Goal: Register for event/course

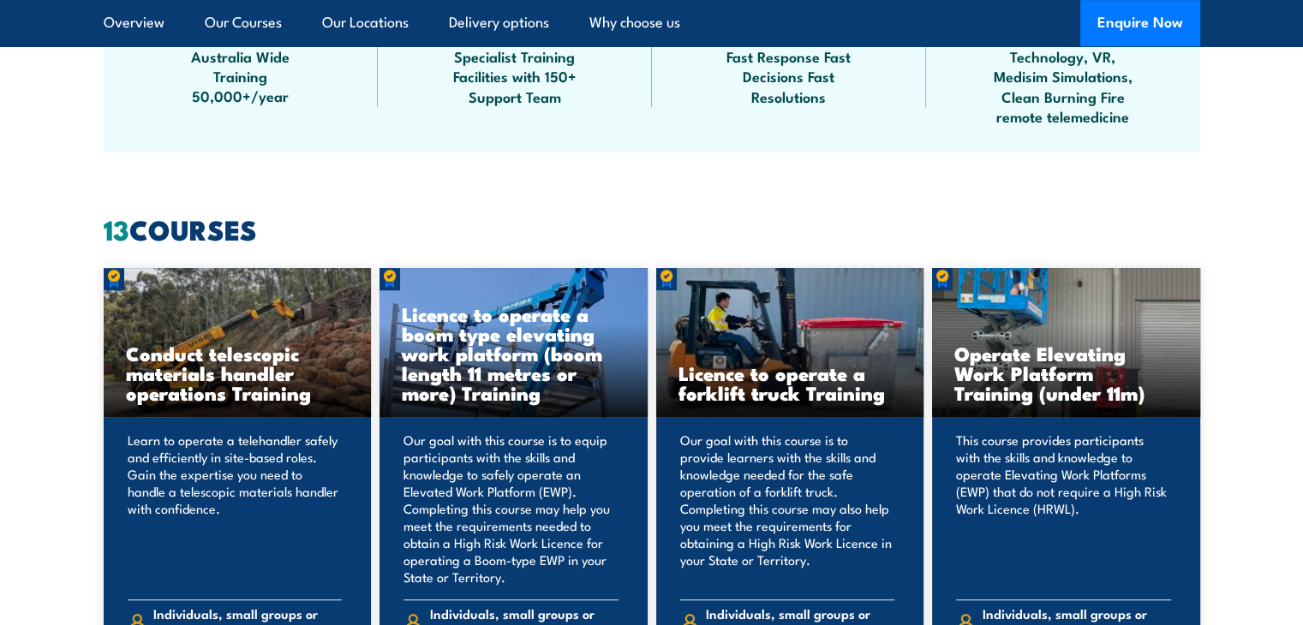
click at [772, 393] on h3 "Licence to operate a forklift truck Training" at bounding box center [790, 382] width 224 height 39
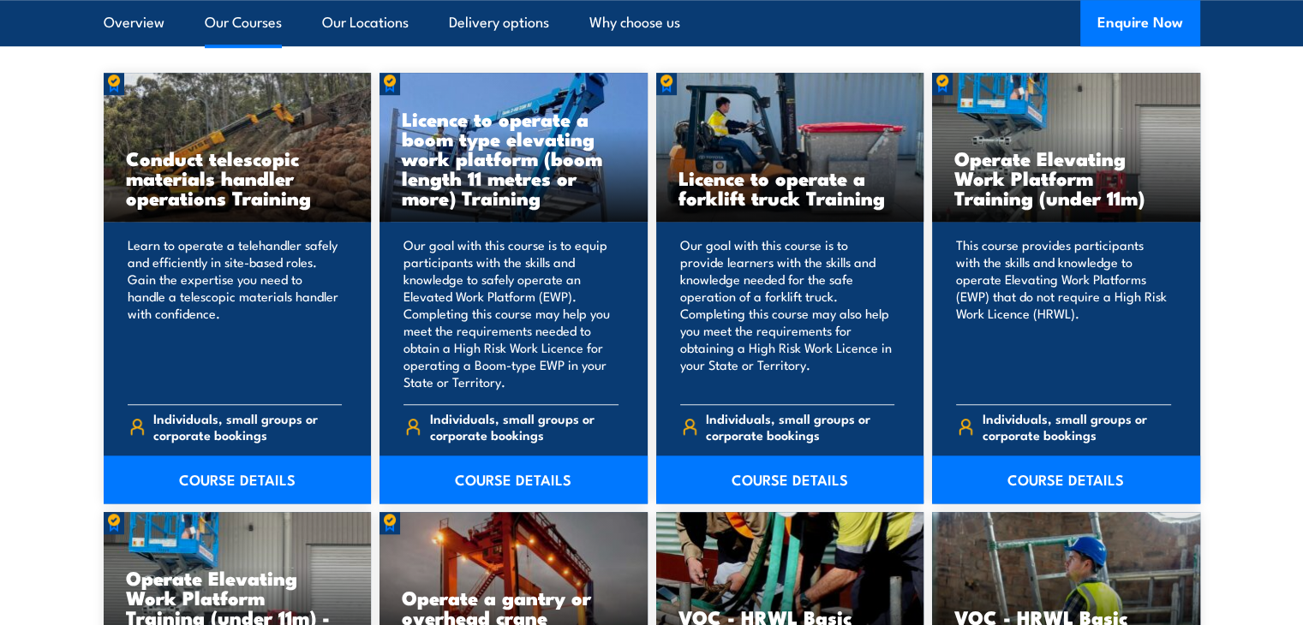
scroll to position [1388, 0]
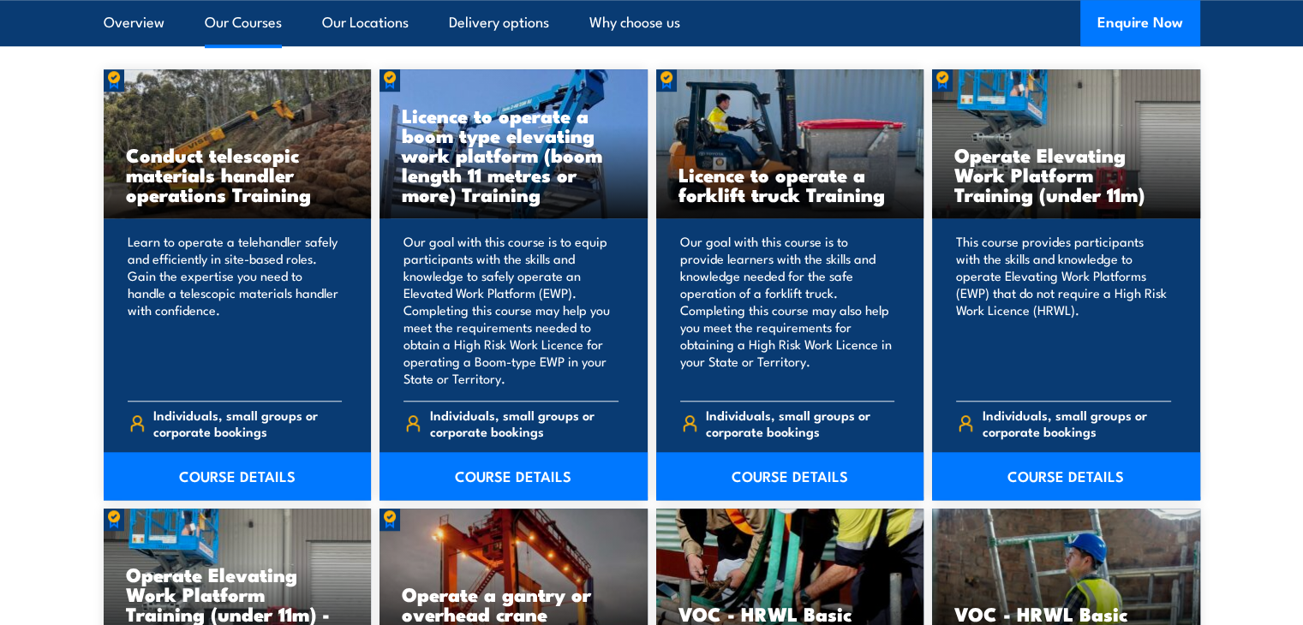
click at [830, 490] on link "COURSE DETAILS" at bounding box center [790, 476] width 268 height 48
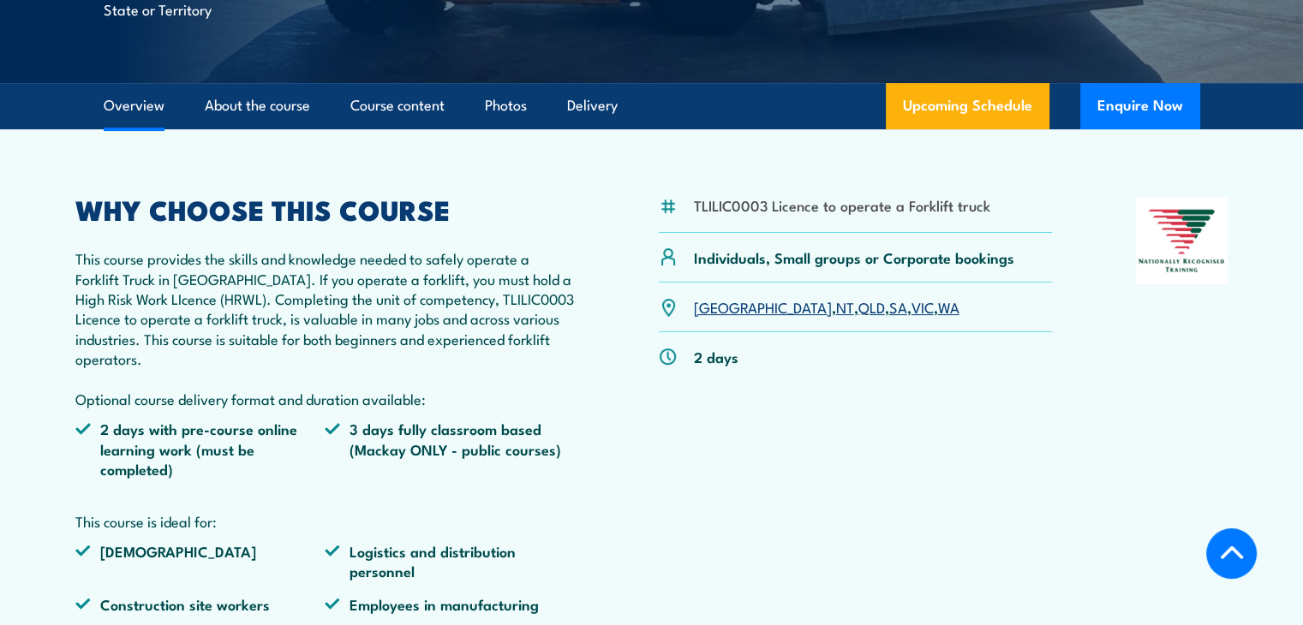
scroll to position [470, 0]
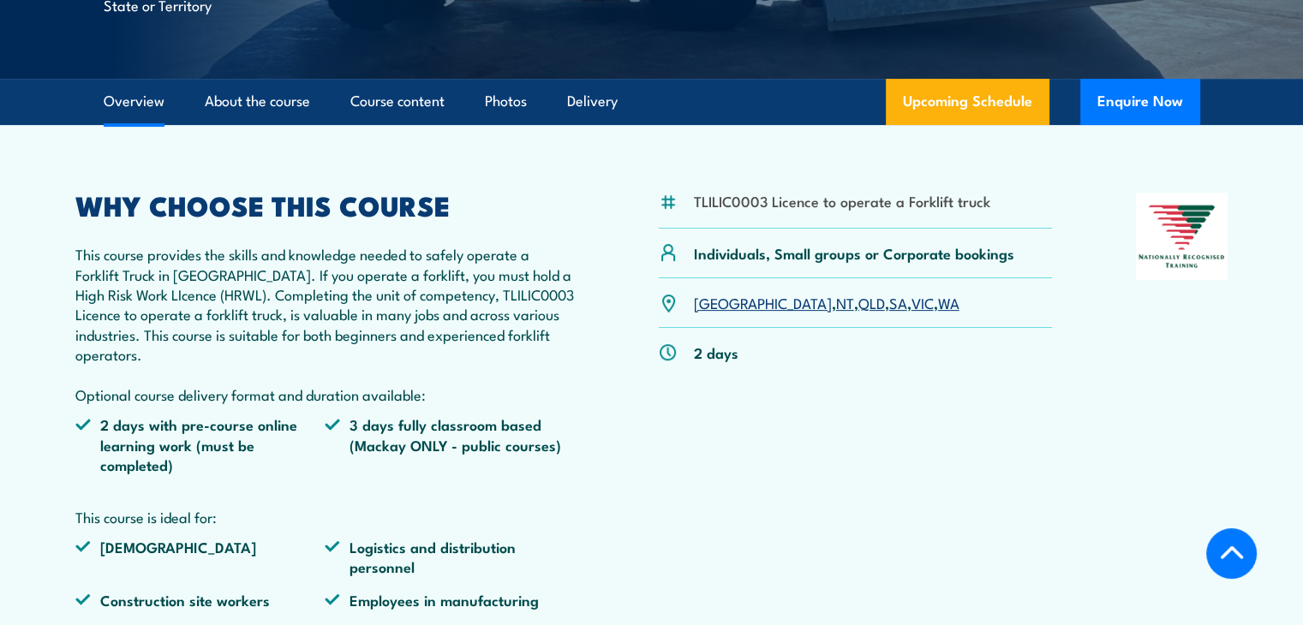
click at [889, 302] on link "SA" at bounding box center [898, 302] width 18 height 21
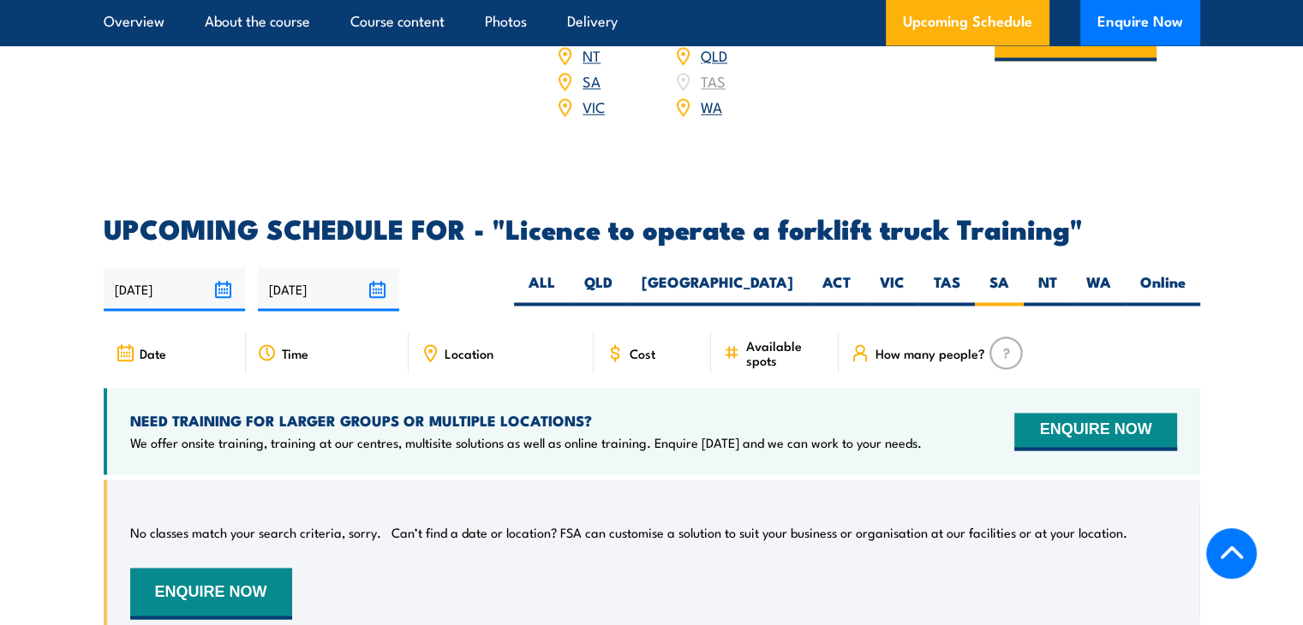
scroll to position [2676, 0]
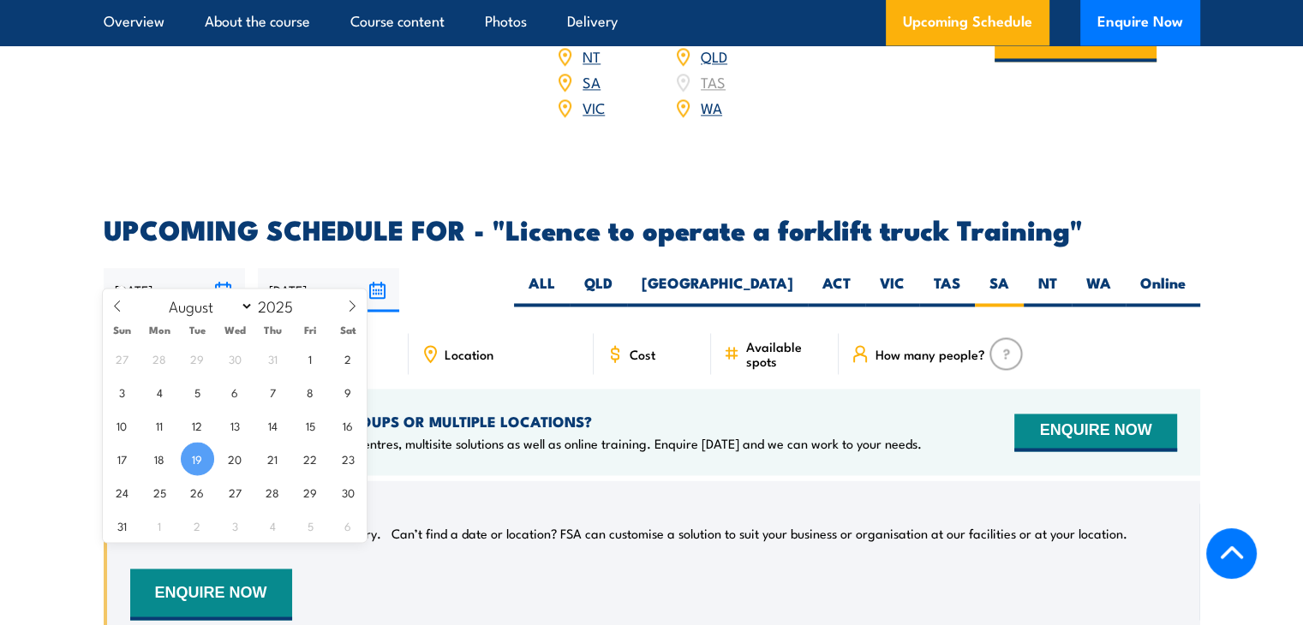
click at [187, 268] on input "19/08/2025" at bounding box center [174, 290] width 141 height 44
click at [274, 465] on span "21" at bounding box center [272, 458] width 33 height 33
type input "21/08/2025"
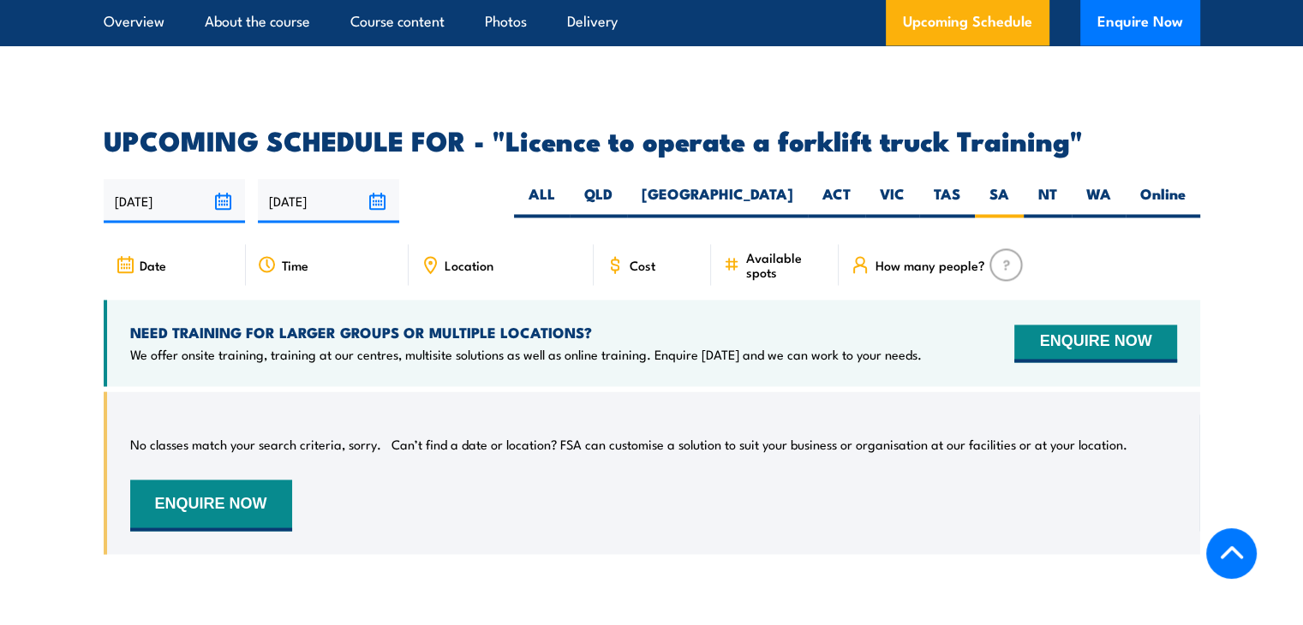
scroll to position [2767, 0]
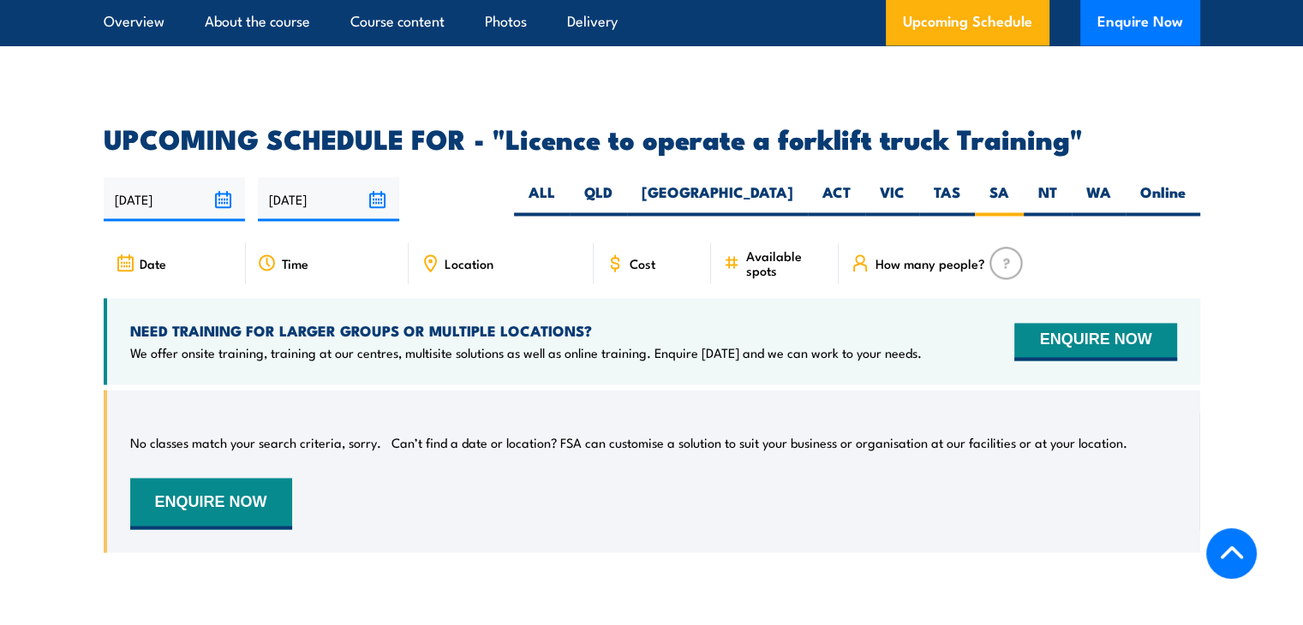
click at [149, 177] on input "21/08/2025" at bounding box center [174, 199] width 141 height 44
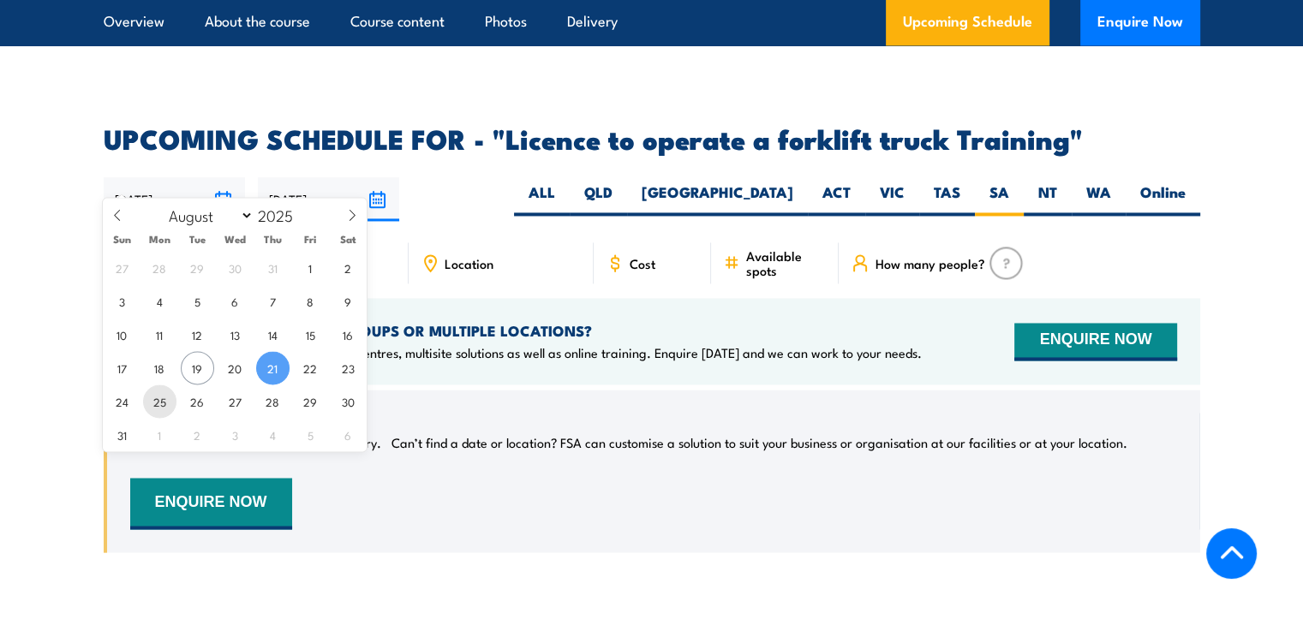
click at [143, 400] on span "25" at bounding box center [159, 401] width 33 height 33
type input "25/08/2025"
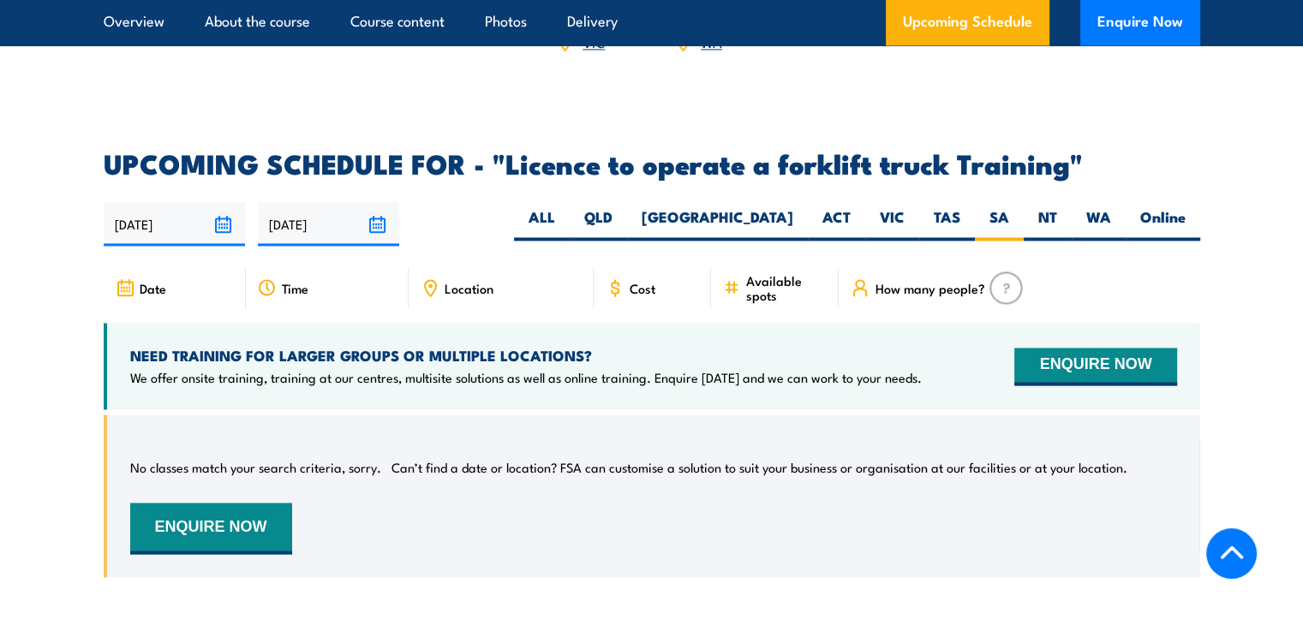
scroll to position [2741, 0]
click at [315, 213] on input "[DATE]" at bounding box center [328, 225] width 141 height 44
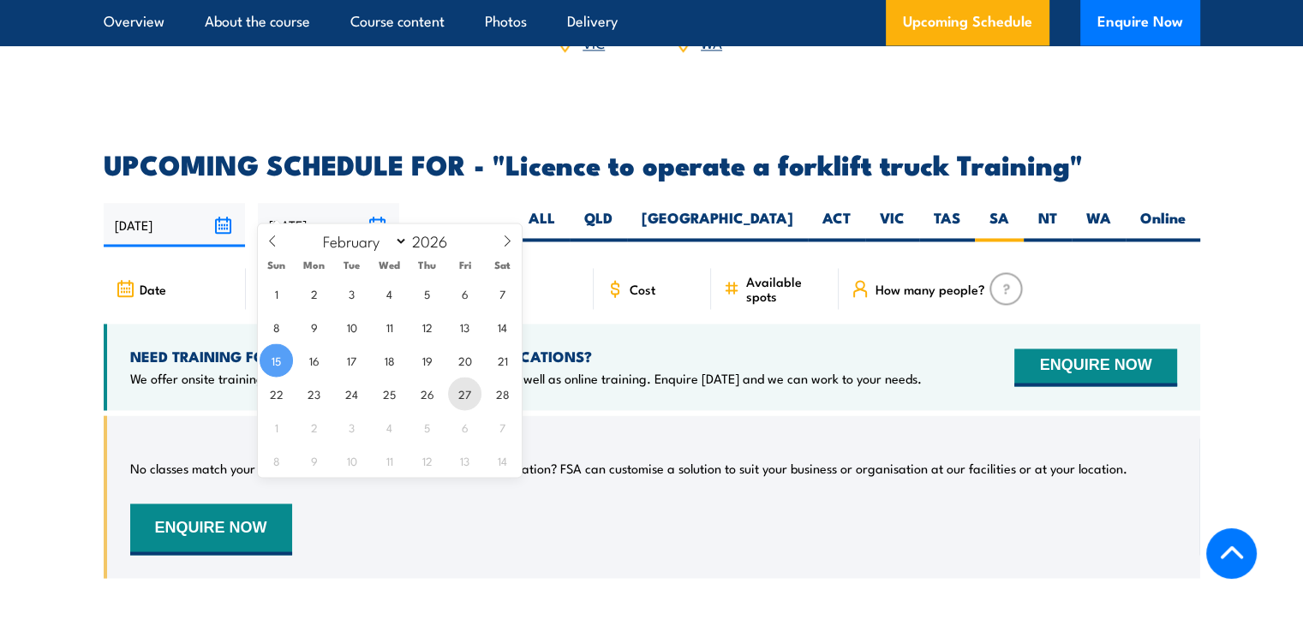
click at [473, 397] on span "27" at bounding box center [464, 393] width 33 height 33
type input "27/02/2026"
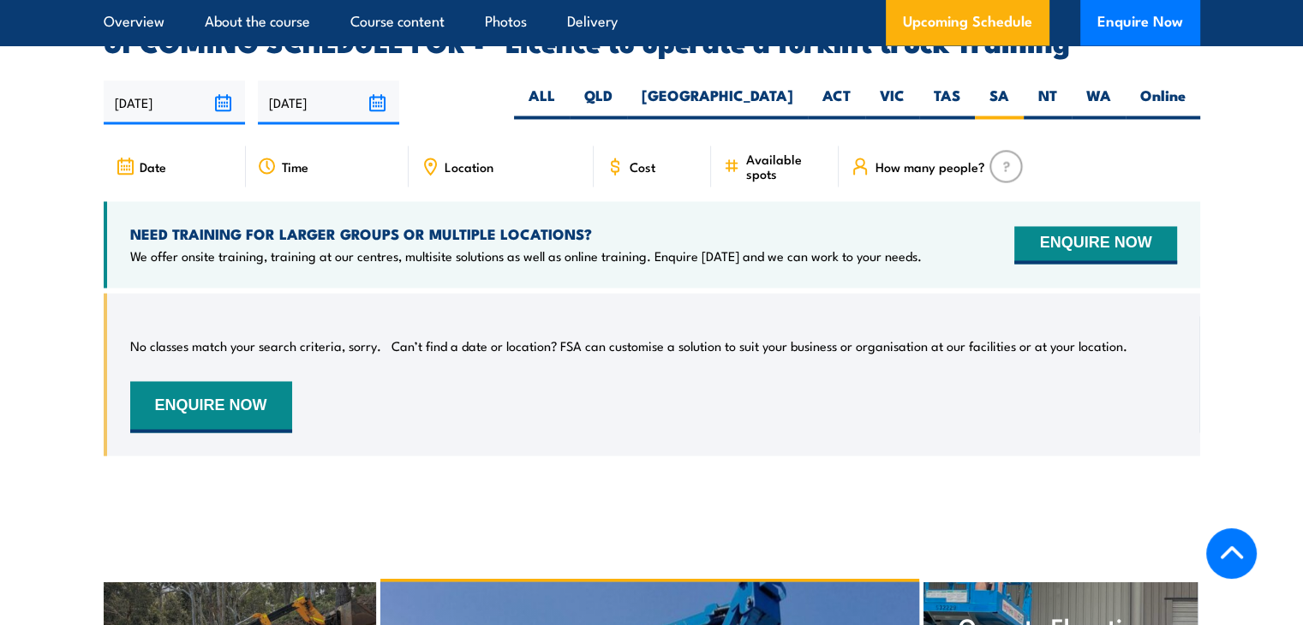
scroll to position [2867, 0]
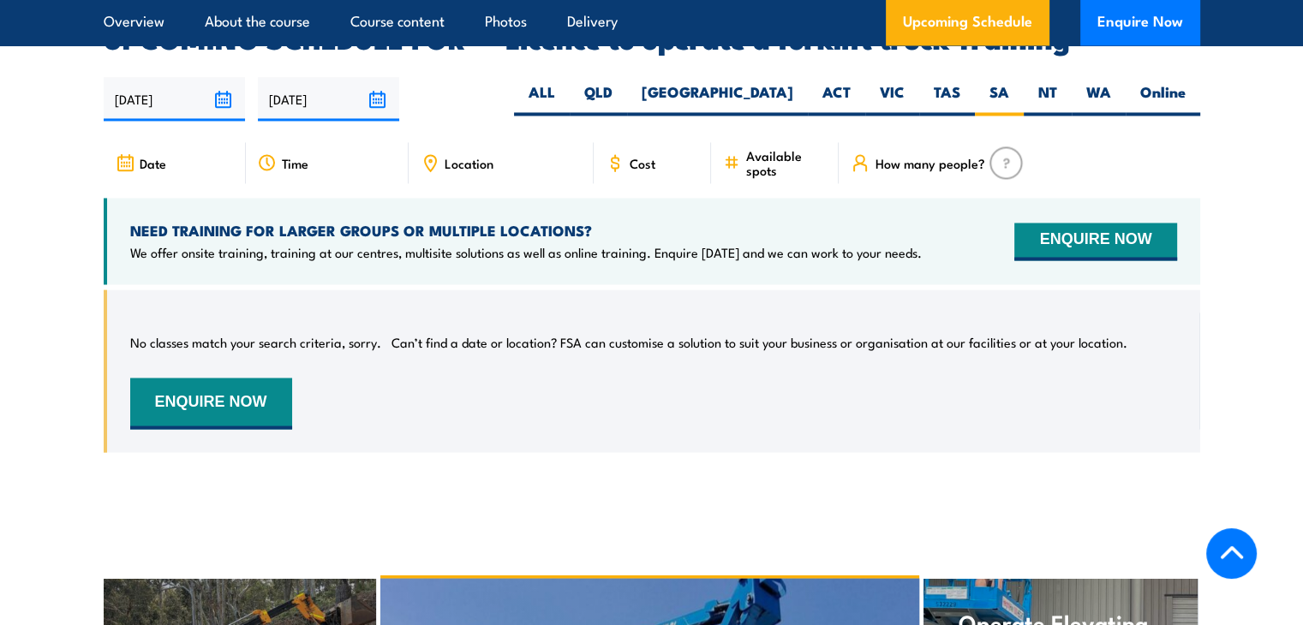
click at [923, 32] on link "Upcoming Schedule" at bounding box center [968, 23] width 164 height 46
click at [1122, 23] on button "Enquire Now" at bounding box center [1140, 23] width 120 height 46
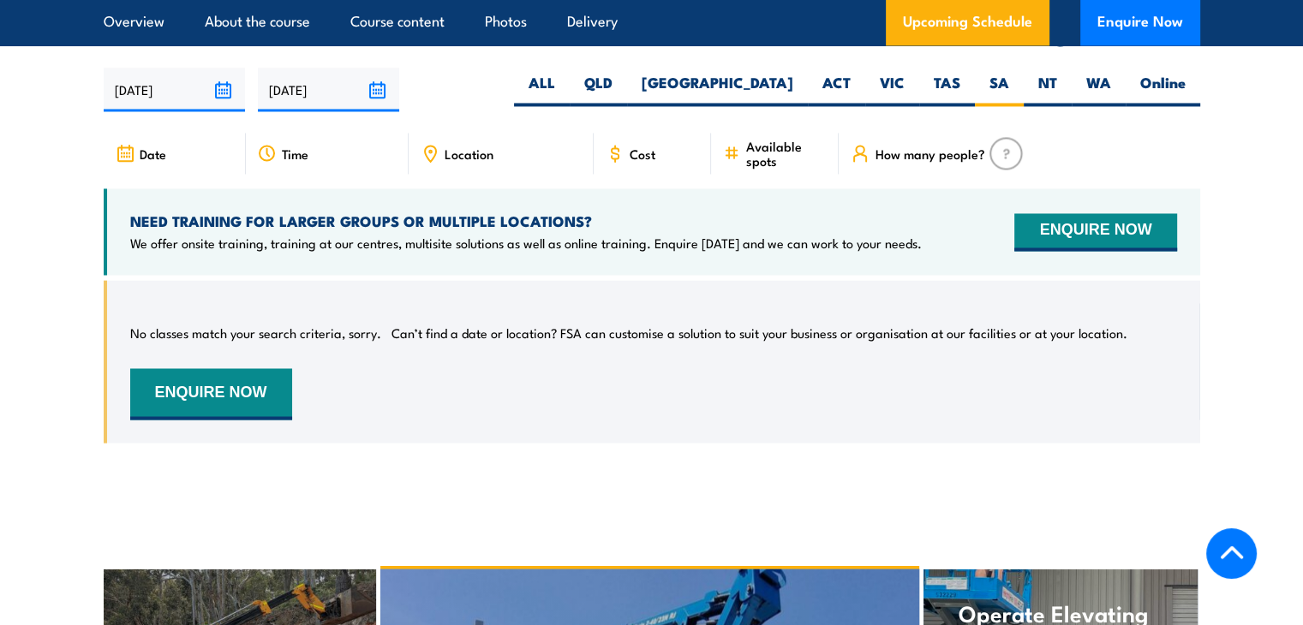
click at [981, 24] on link "Upcoming Schedule" at bounding box center [968, 23] width 164 height 46
